Goal: Task Accomplishment & Management: Use online tool/utility

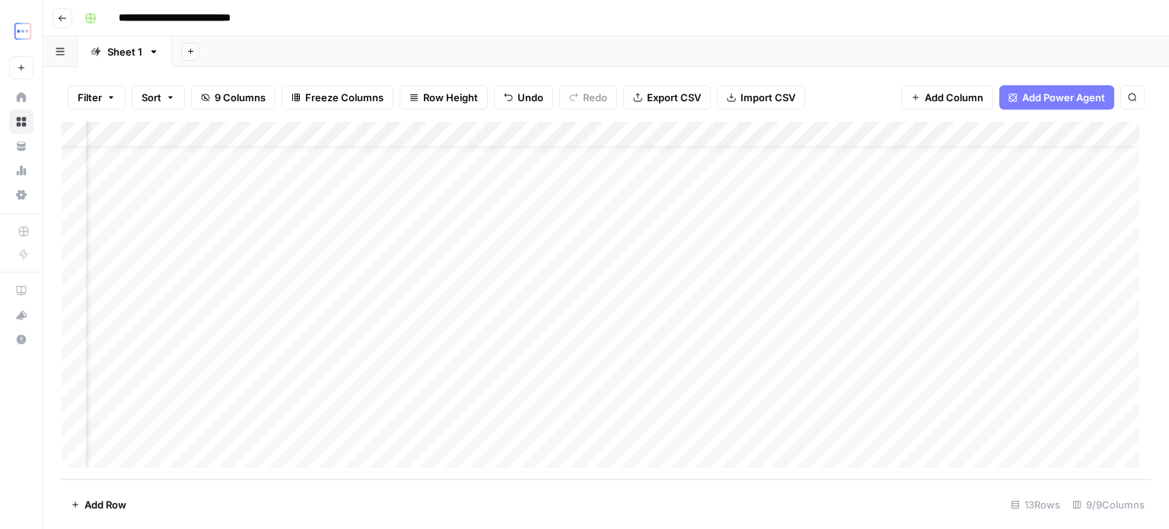
scroll to position [40, 0]
click at [274, 425] on div "Add Column" at bounding box center [606, 301] width 1089 height 358
click at [788, 426] on div "Add Column" at bounding box center [606, 301] width 1089 height 358
type textarea "**********"
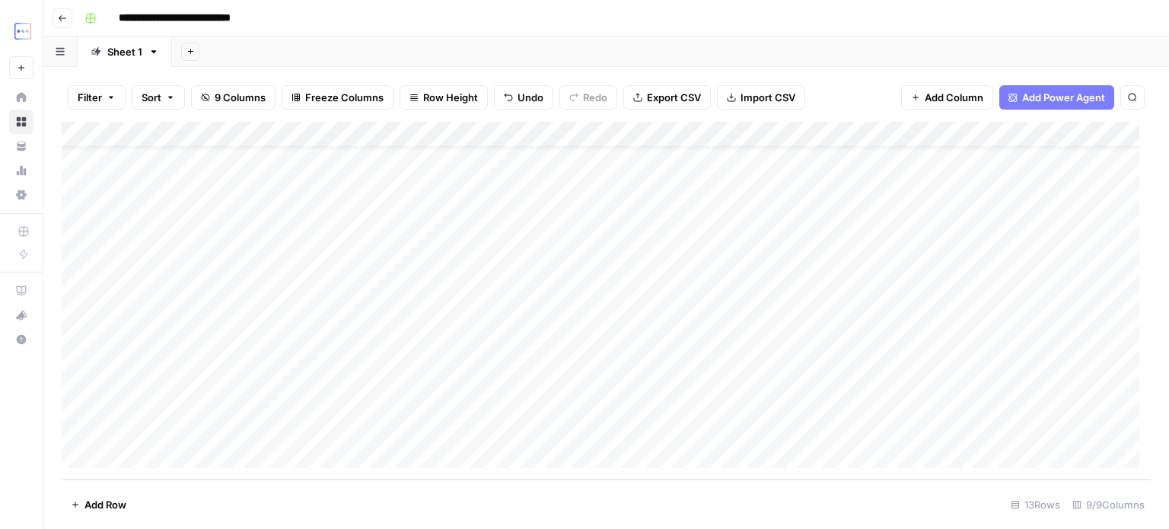
click at [924, 404] on div "Add Column" at bounding box center [606, 301] width 1089 height 358
click at [910, 431] on div "Add Column" at bounding box center [606, 301] width 1089 height 358
click at [1007, 347] on div "Add Column" at bounding box center [606, 301] width 1089 height 358
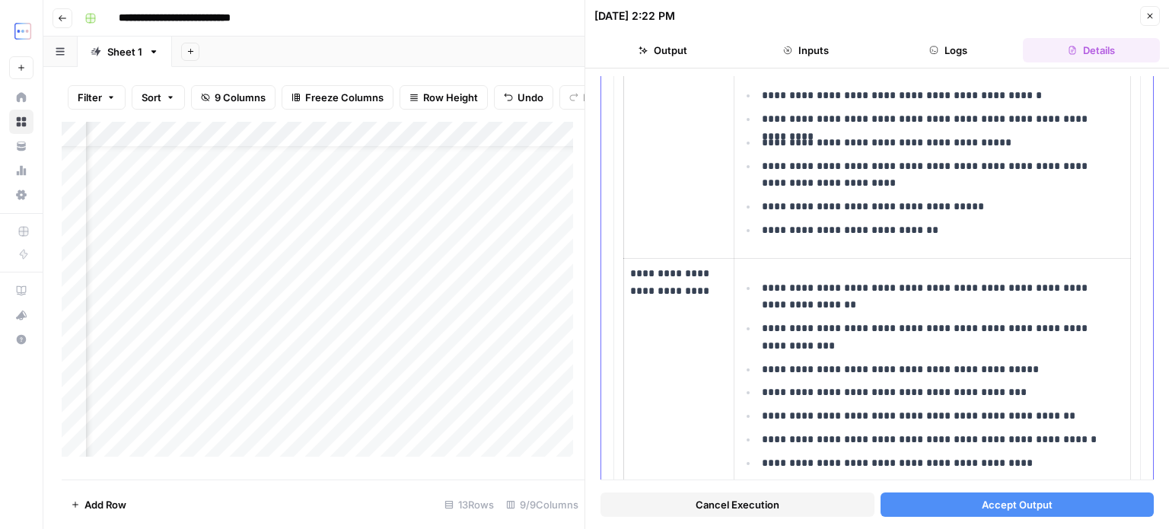
scroll to position [784, 0]
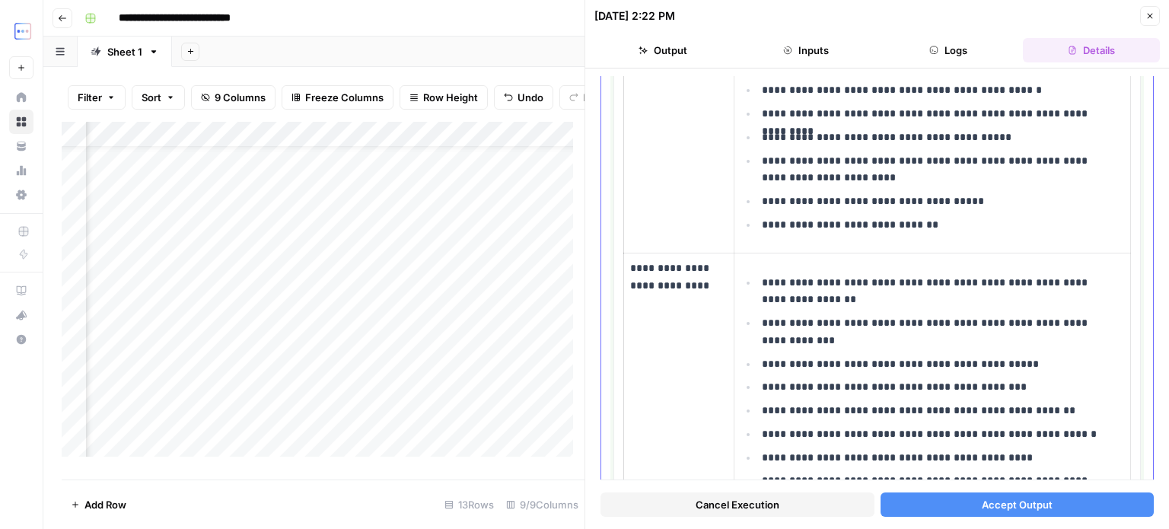
click at [819, 334] on p "**********" at bounding box center [938, 331] width 352 height 35
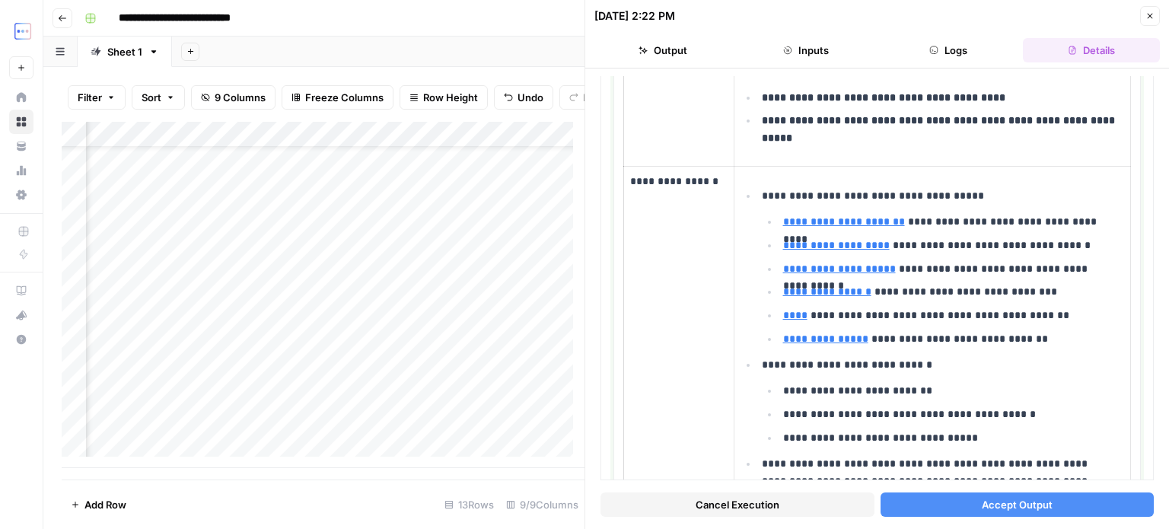
scroll to position [52, 452]
click at [330, 428] on div "Add Column" at bounding box center [323, 295] width 523 height 346
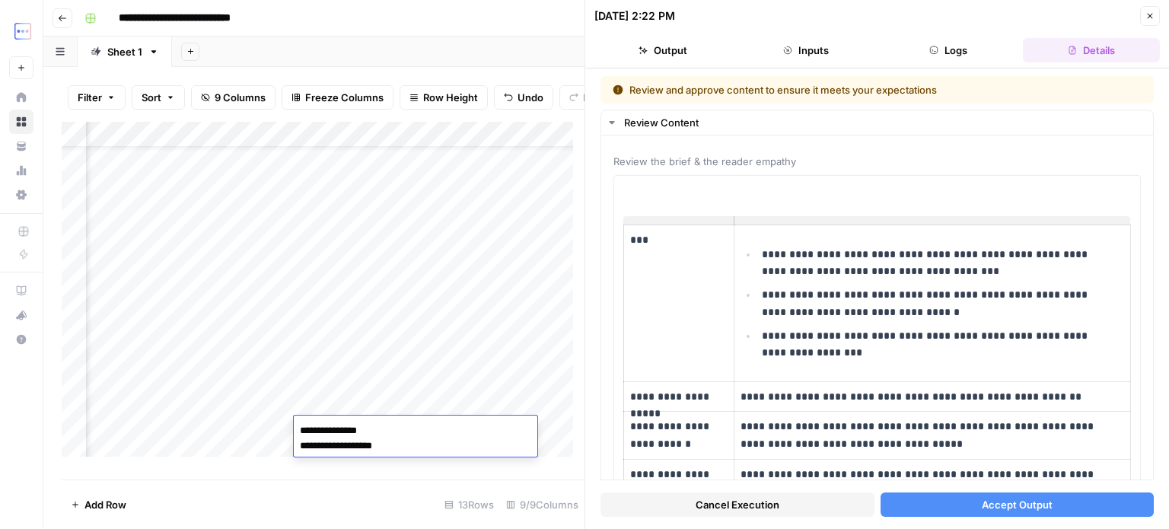
scroll to position [1795, 0]
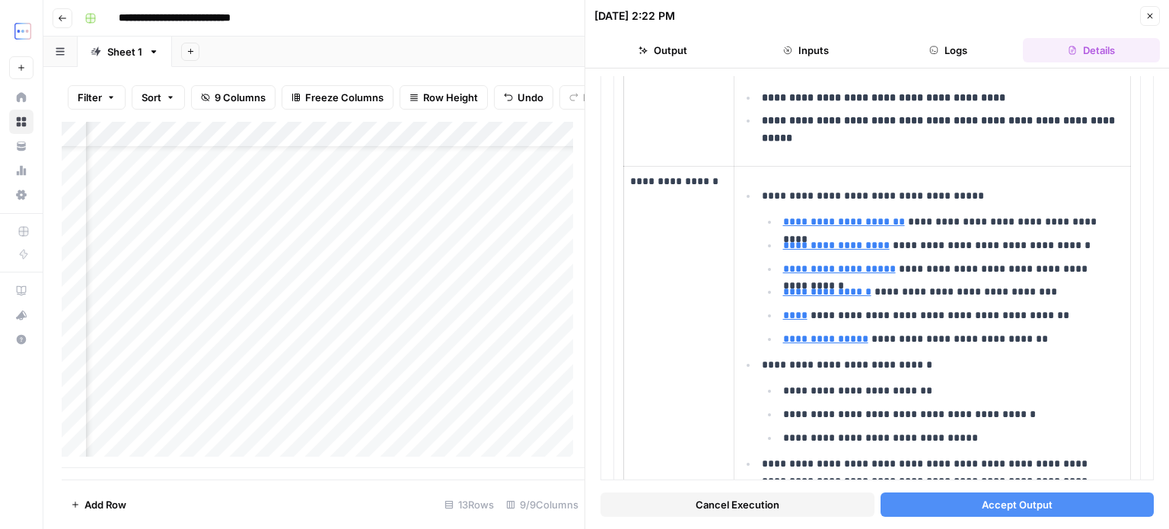
click at [466, 343] on div "Add Column" at bounding box center [323, 295] width 523 height 346
click at [472, 418] on div "Add Column" at bounding box center [323, 295] width 523 height 346
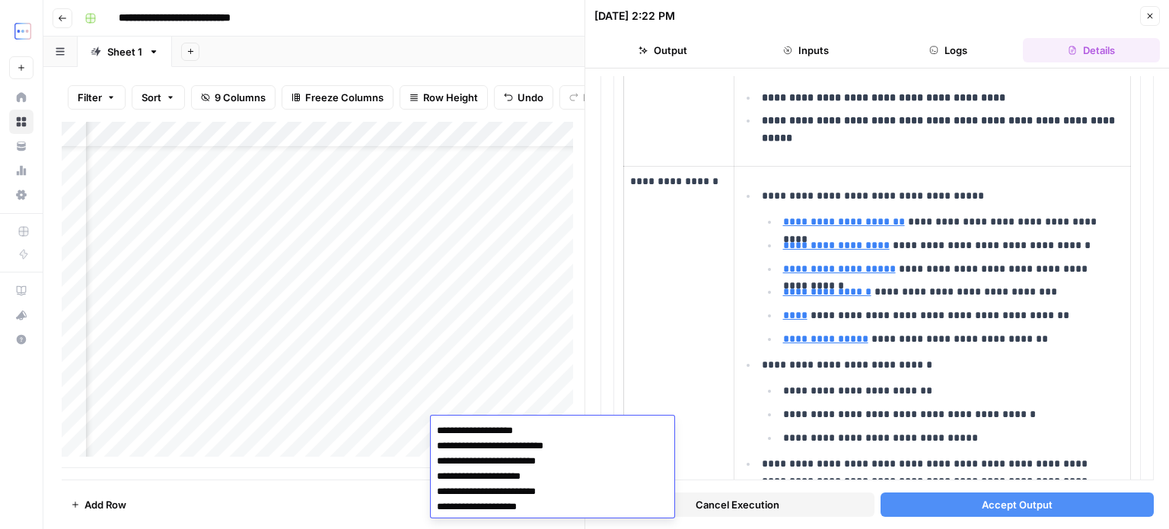
type textarea "**********"
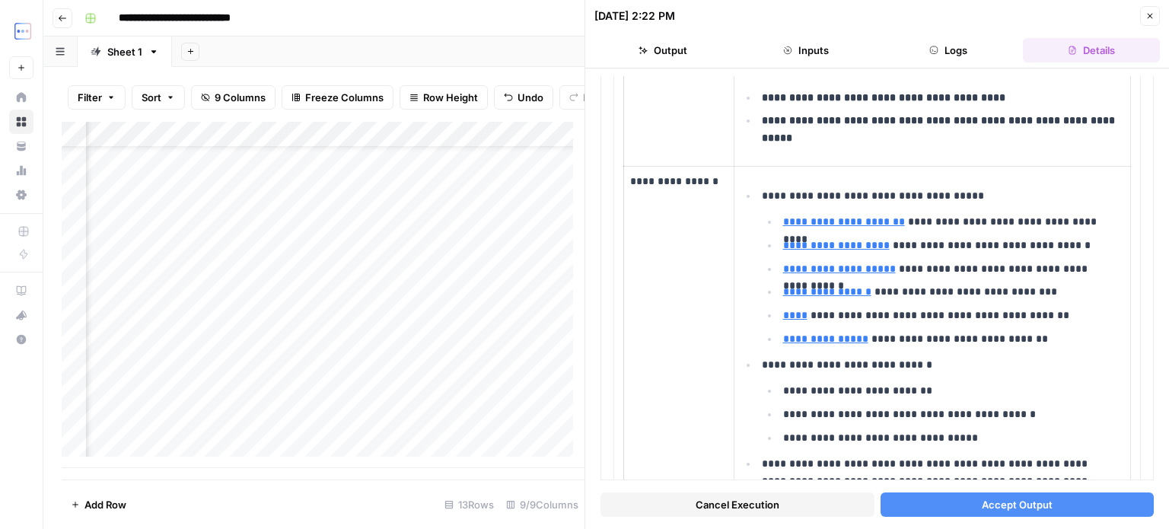
click at [393, 420] on div "Add Column" at bounding box center [323, 295] width 523 height 346
click at [400, 422] on div "Add Column" at bounding box center [323, 295] width 523 height 346
click at [402, 423] on div "Add Column" at bounding box center [323, 295] width 523 height 346
type textarea "**********"
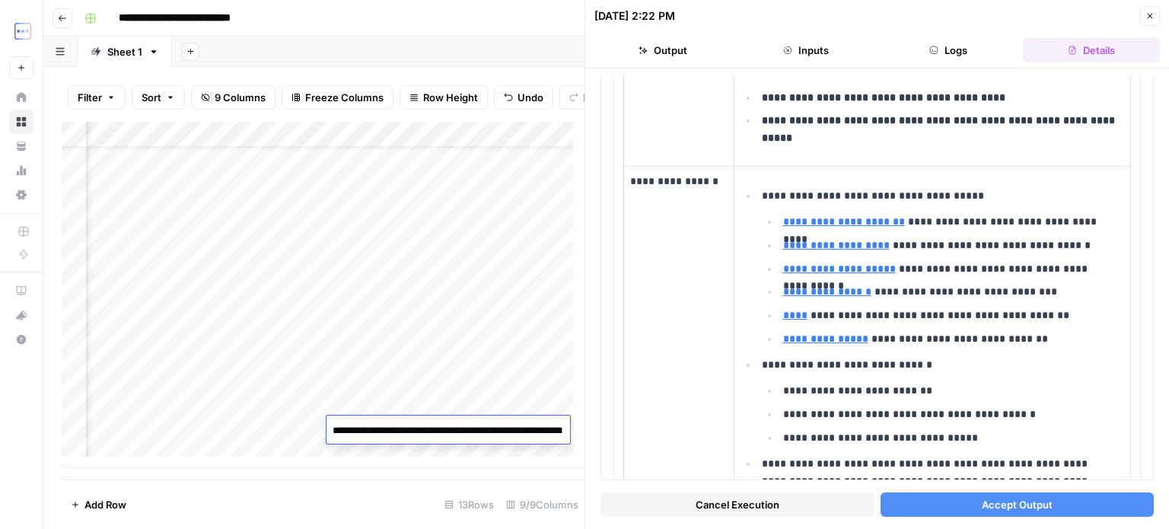
scroll to position [844, 0]
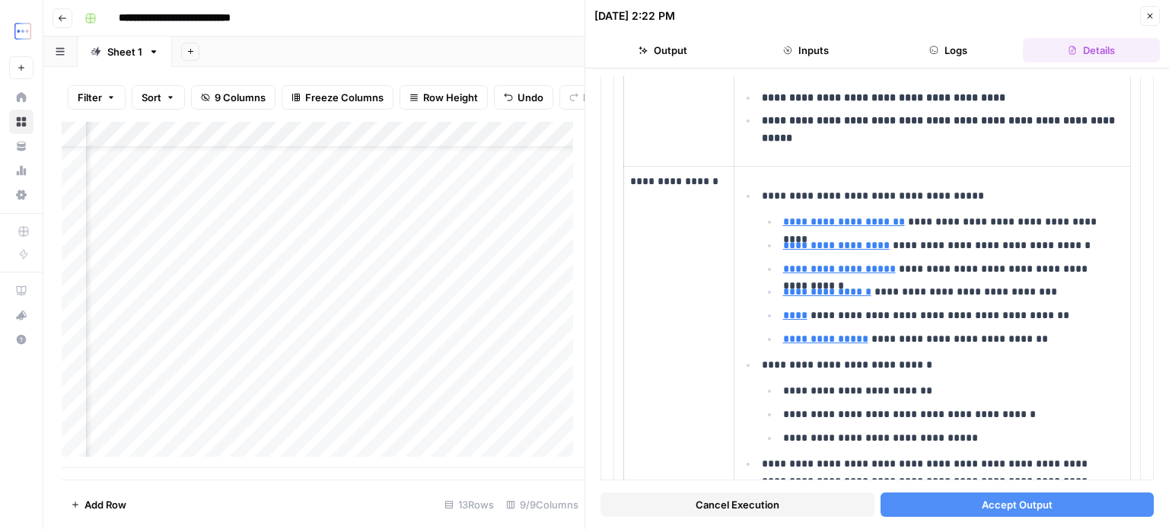
click at [286, 416] on div "Add Column" at bounding box center [323, 295] width 523 height 346
click at [263, 425] on div "Add Column" at bounding box center [323, 295] width 523 height 346
click at [285, 422] on div "Add Column" at bounding box center [323, 295] width 523 height 346
type textarea "**********"
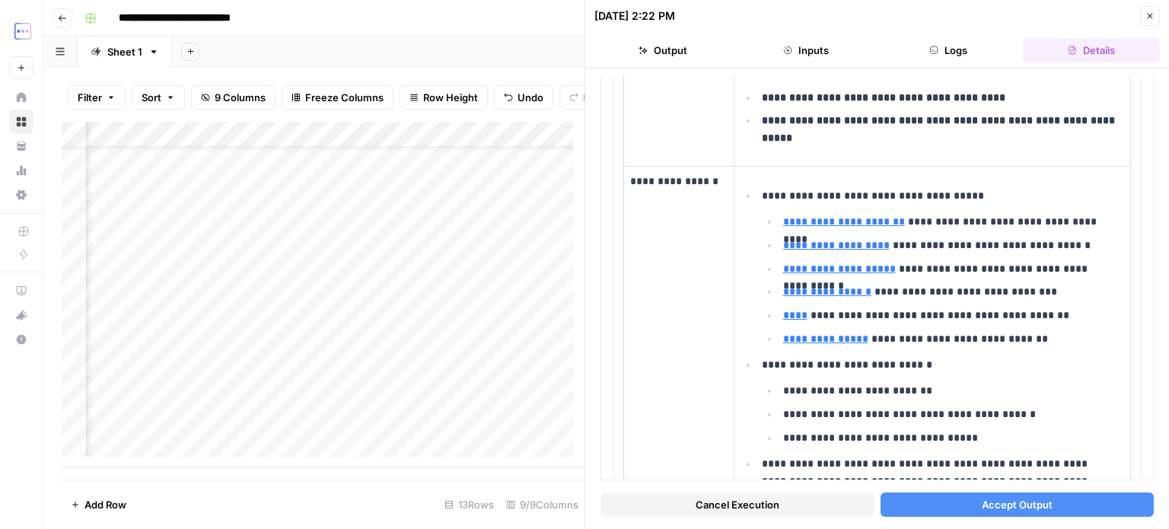
click at [405, 392] on div "Add Column" at bounding box center [323, 295] width 523 height 346
click at [375, 439] on div "Add Column" at bounding box center [323, 295] width 523 height 346
click at [413, 430] on div "Add Column" at bounding box center [323, 295] width 523 height 346
click at [413, 430] on textarea at bounding box center [461, 430] width 243 height 21
type textarea "**********"
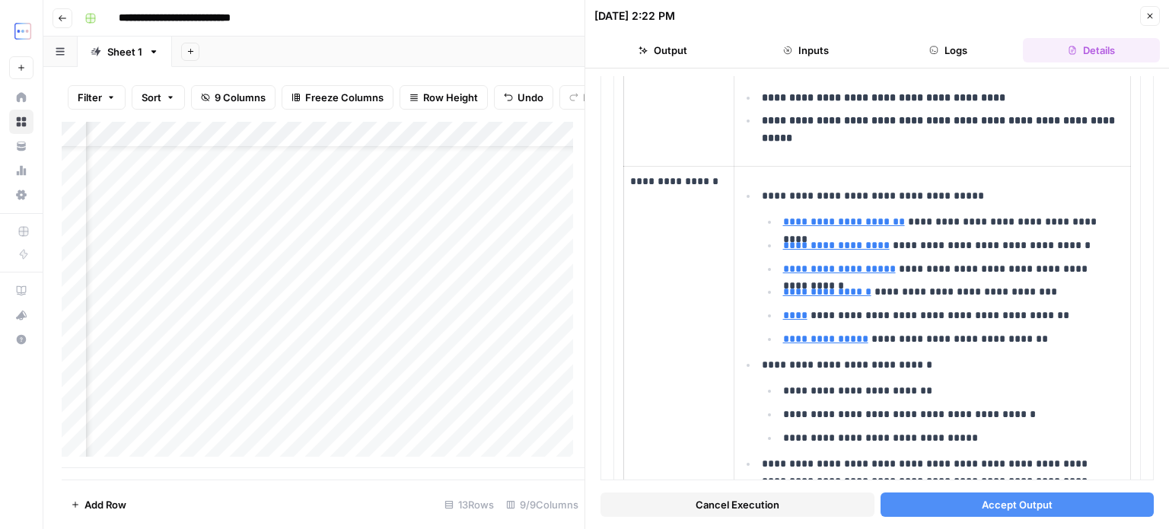
click at [435, 397] on div "Add Column" at bounding box center [323, 295] width 523 height 346
click at [284, 433] on div "Add Column" at bounding box center [323, 295] width 523 height 346
click at [283, 345] on div "Add Column" at bounding box center [323, 295] width 523 height 346
click at [341, 347] on div "Add Column" at bounding box center [323, 295] width 523 height 346
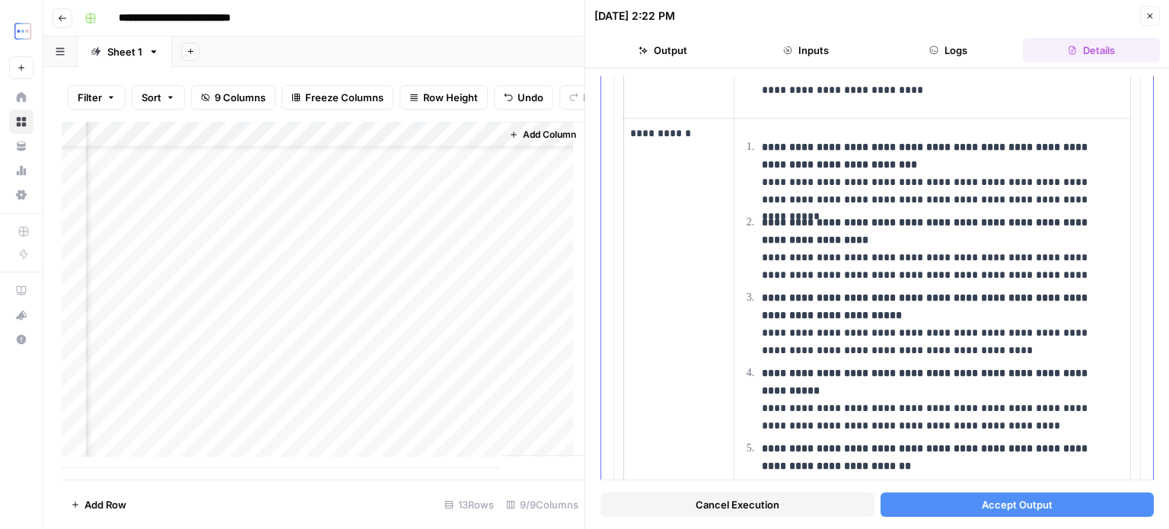
scroll to position [2205, 0]
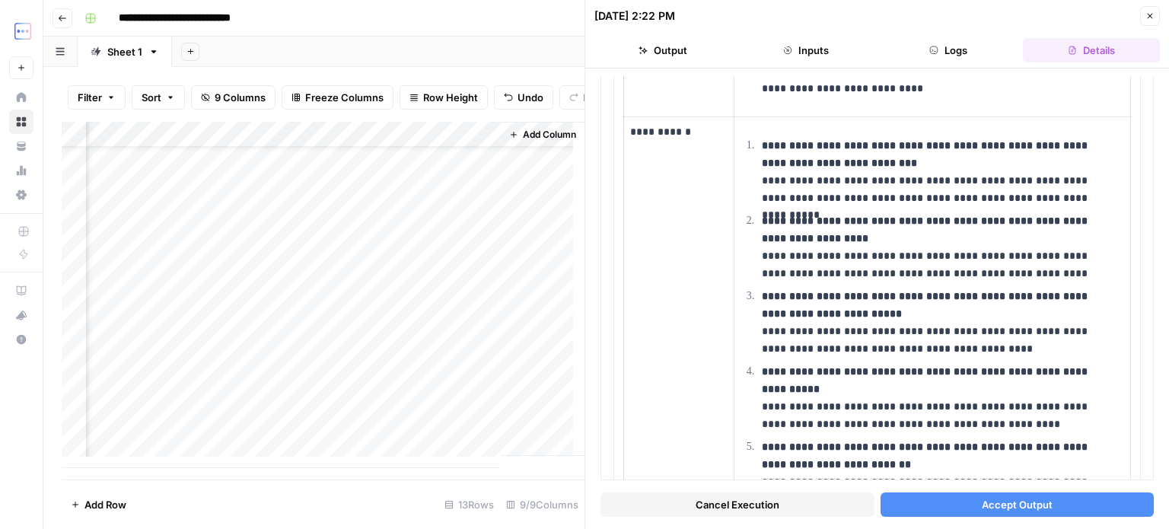
click at [244, 378] on div "Add Column" at bounding box center [323, 295] width 523 height 346
click at [329, 378] on div "Add Column" at bounding box center [323, 295] width 523 height 346
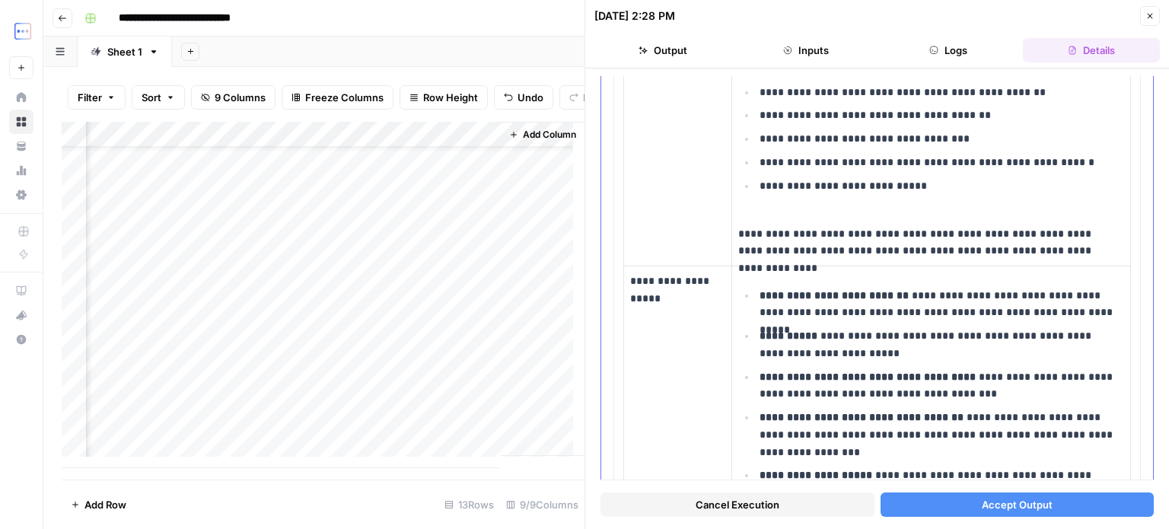
scroll to position [937, 0]
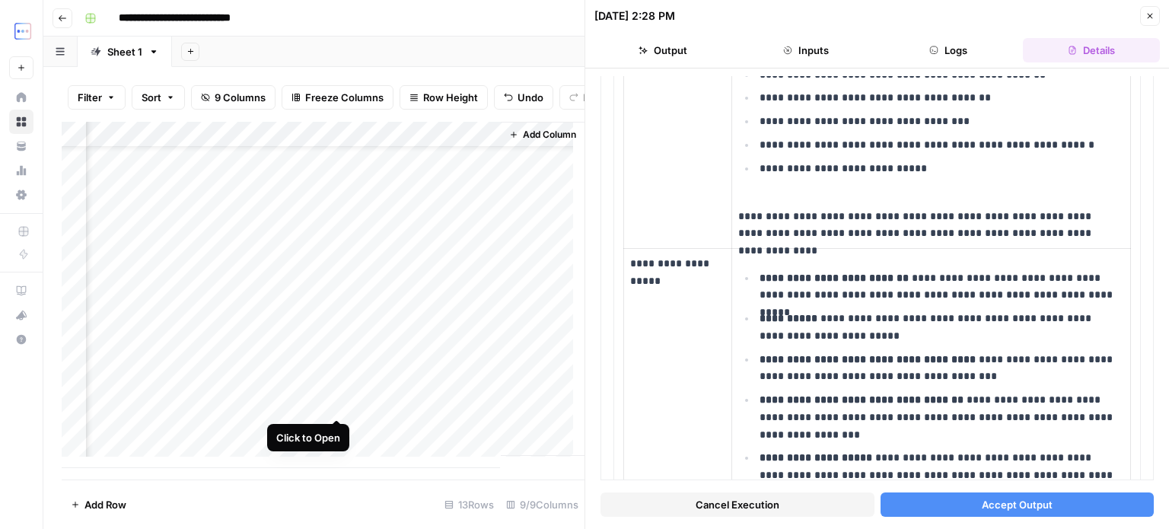
click at [336, 404] on div "Add Column" at bounding box center [323, 295] width 523 height 346
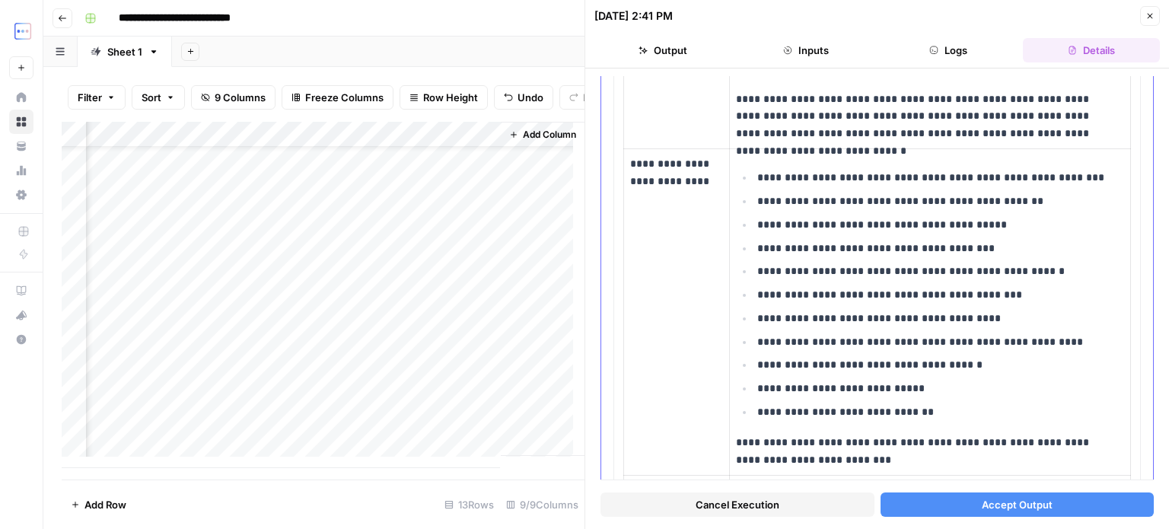
scroll to position [894, 0]
click at [282, 428] on div "Add Column" at bounding box center [323, 295] width 523 height 346
click at [333, 419] on div "Add Column" at bounding box center [323, 295] width 523 height 346
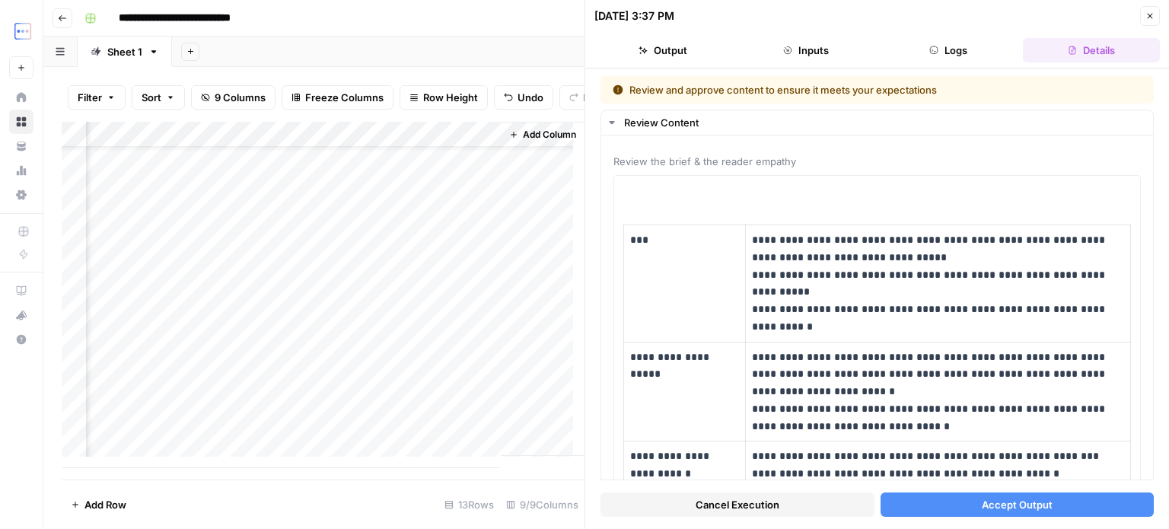
click at [301, 401] on div "Add Column" at bounding box center [323, 295] width 523 height 346
click at [336, 401] on div "Add Column" at bounding box center [323, 295] width 523 height 346
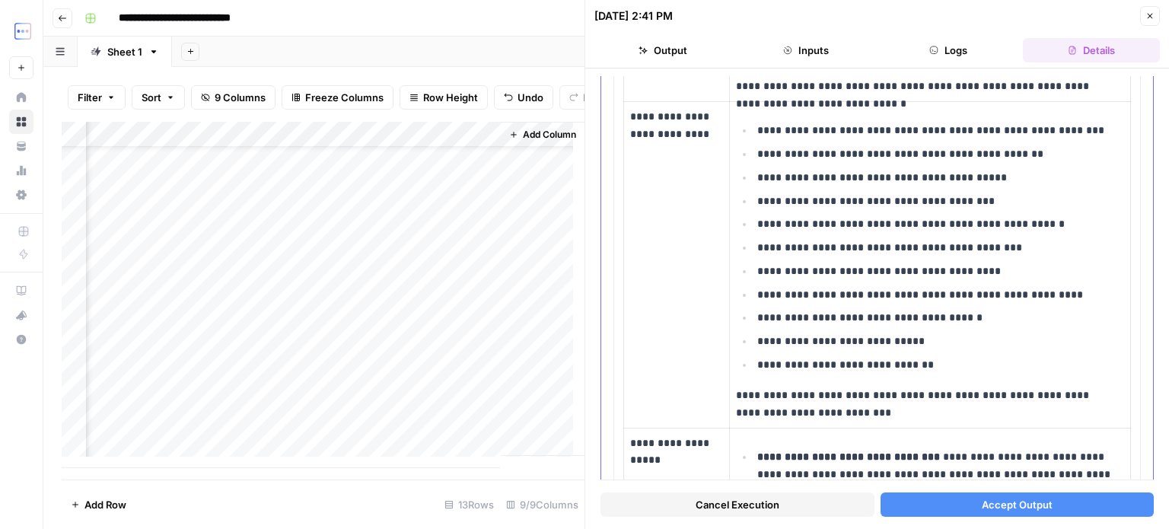
scroll to position [940, 0]
click at [311, 424] on div "Add Column" at bounding box center [323, 295] width 523 height 346
click at [331, 427] on div "Add Column" at bounding box center [323, 295] width 523 height 346
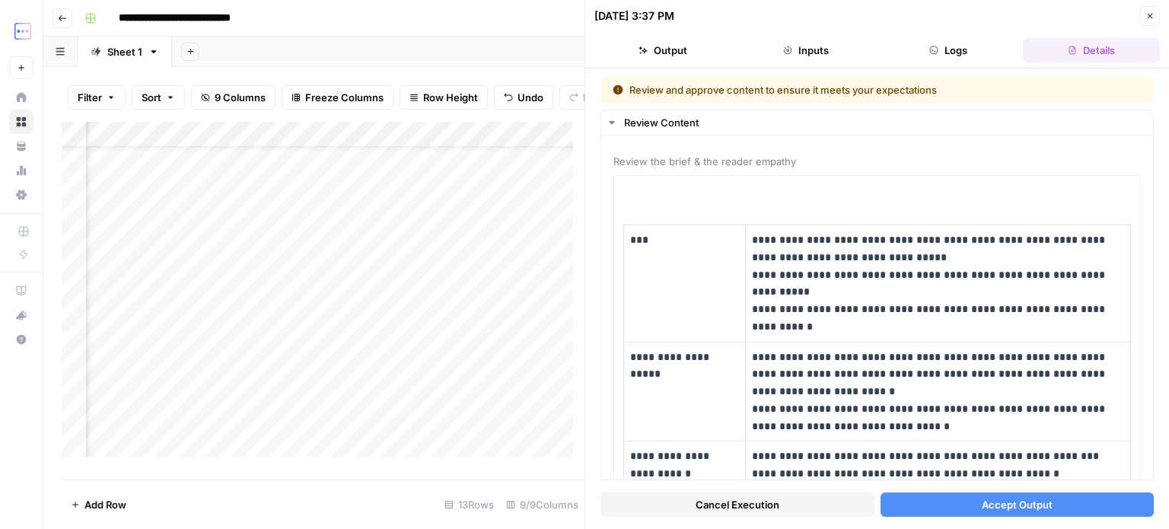
scroll to position [52, 943]
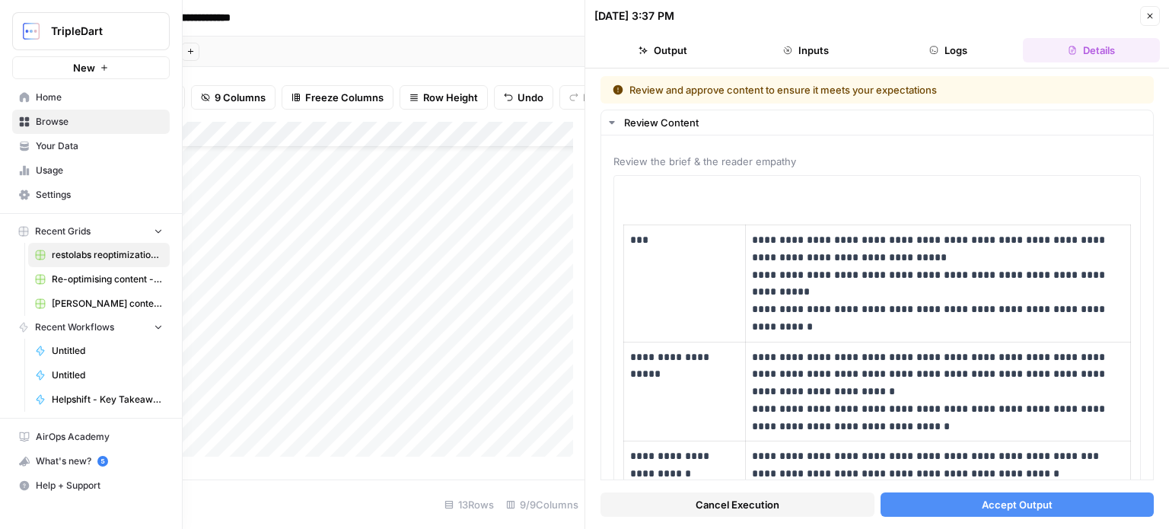
scroll to position [52, 943]
